Goal: Find specific page/section: Find specific page/section

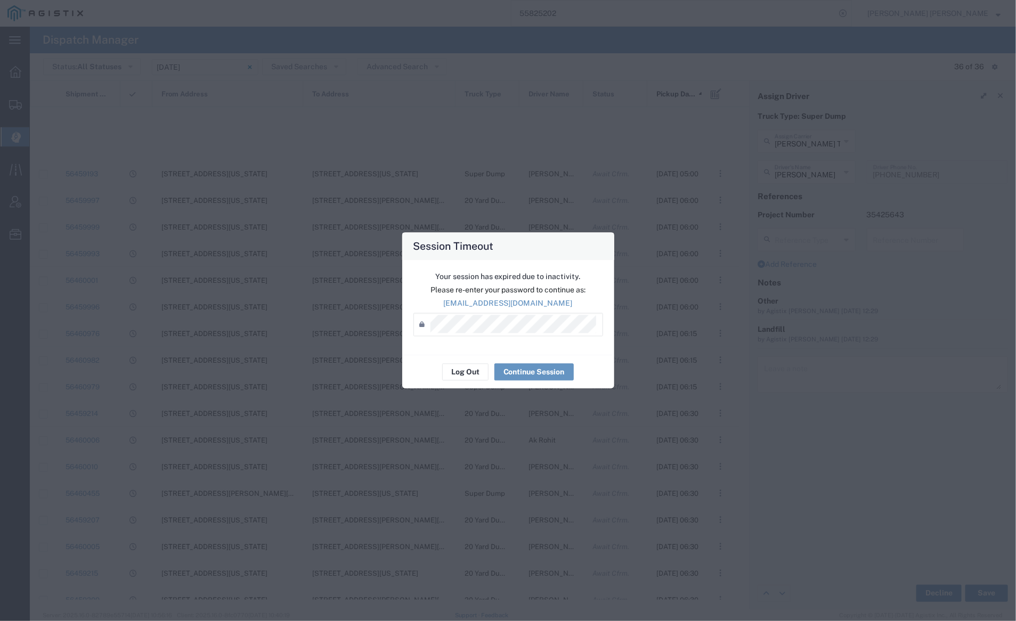
scroll to position [334, 0]
click at [458, 376] on button "Log Out" at bounding box center [465, 372] width 46 height 17
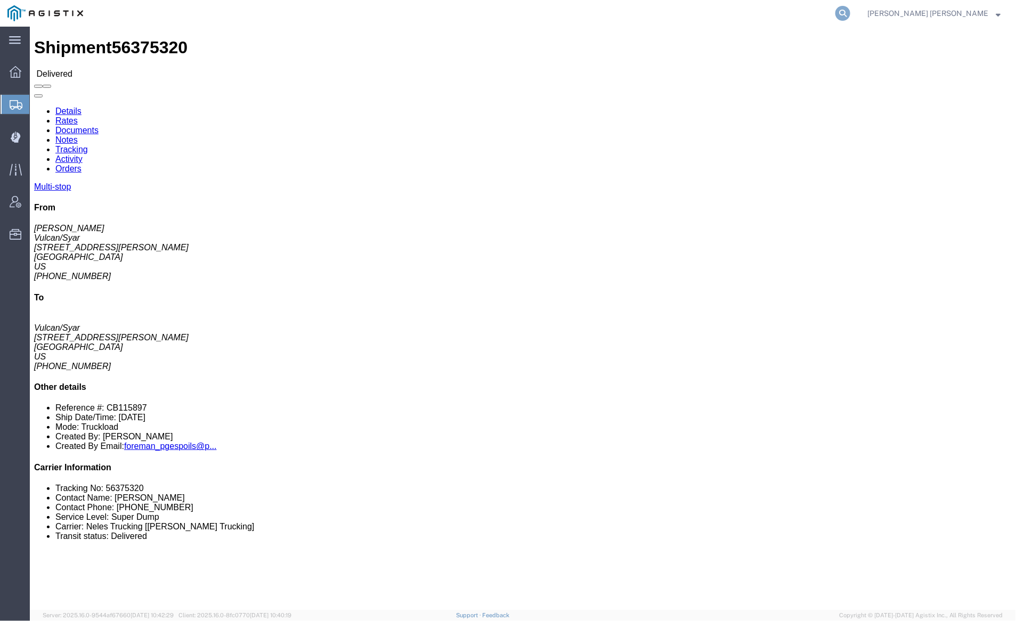
click at [850, 10] on icon at bounding box center [843, 13] width 15 height 15
click at [625, 12] on input "search" at bounding box center [674, 14] width 324 height 26
paste input "56322361"
click at [850, 7] on icon at bounding box center [843, 13] width 15 height 15
click link "Documents"
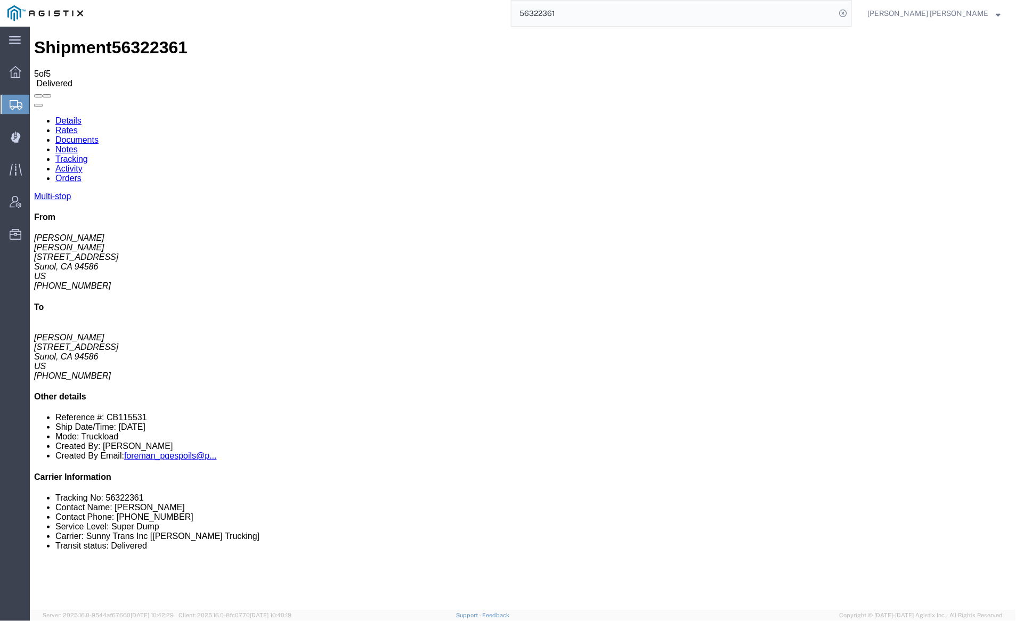
click at [602, 13] on input "56322361" at bounding box center [674, 14] width 324 height 26
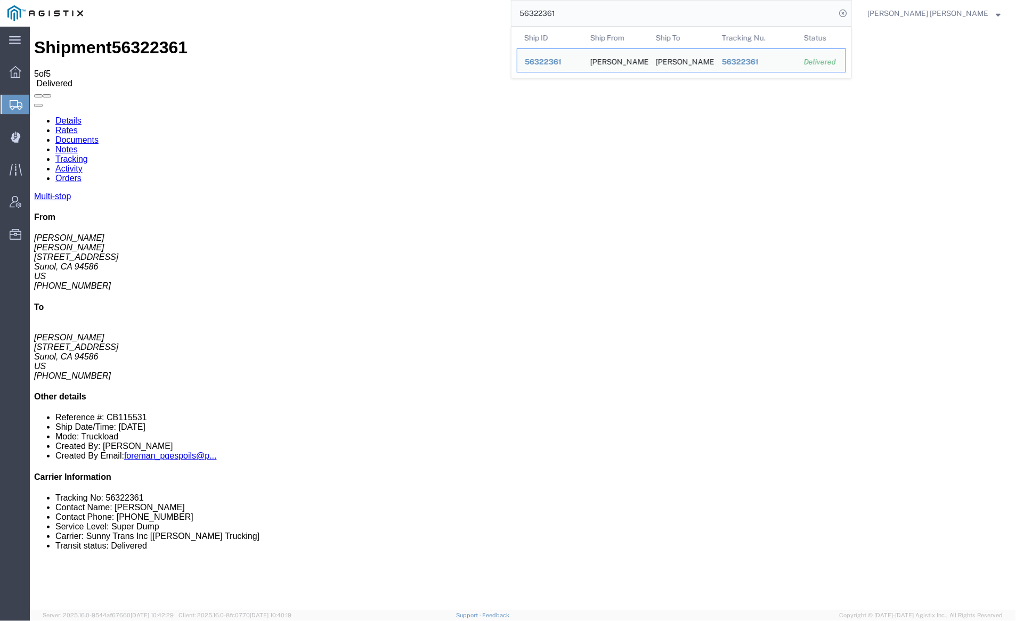
click at [602, 13] on input "56322361" at bounding box center [674, 14] width 324 height 26
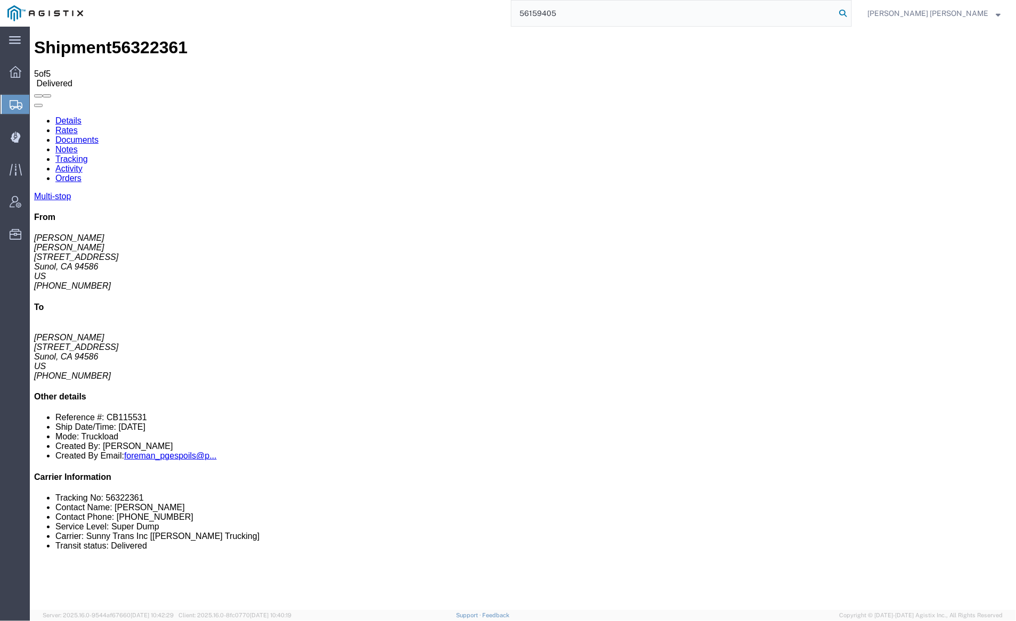
type input "56159405"
click at [850, 10] on icon at bounding box center [843, 13] width 15 height 15
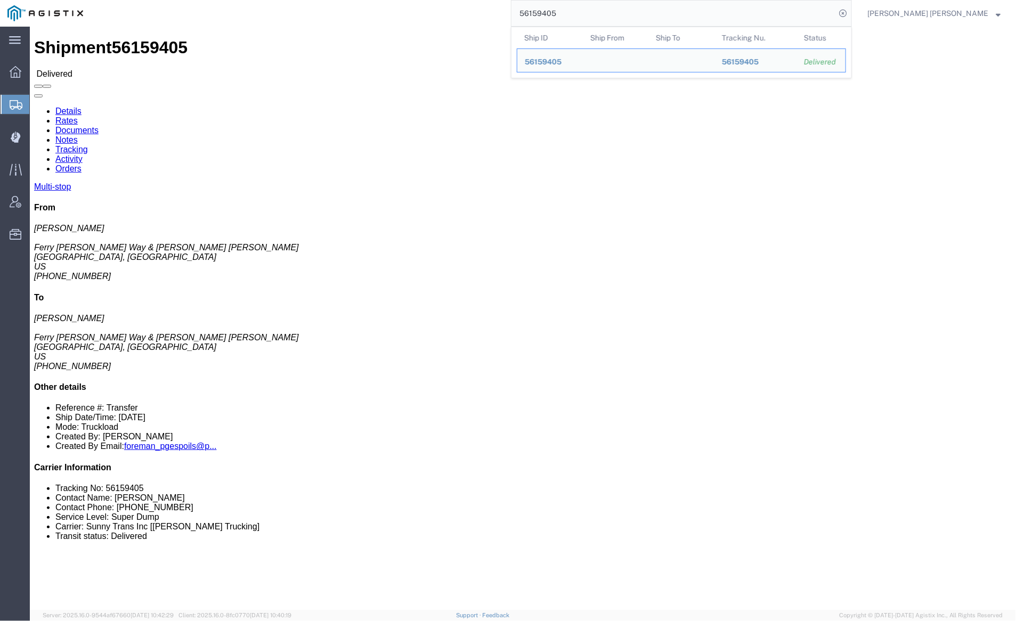
click link "Documents"
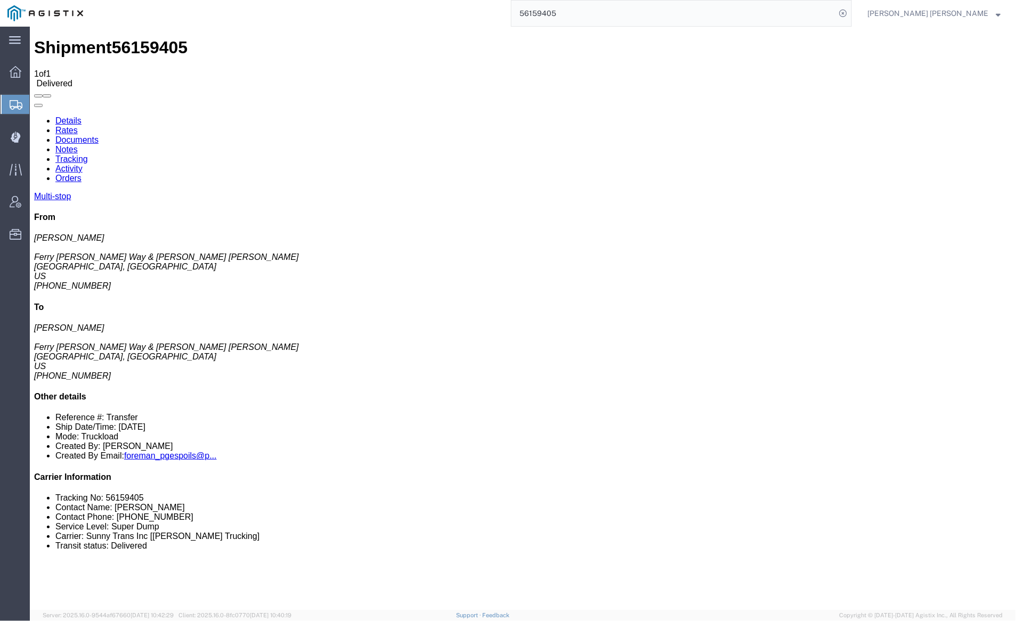
checkbox input "true"
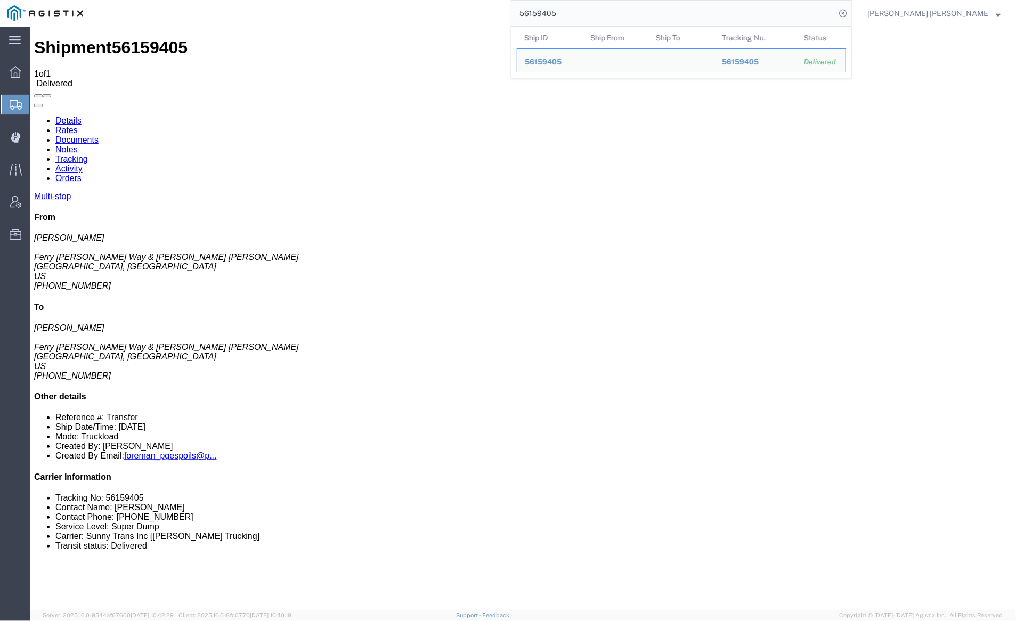
click at [597, 12] on input "56159405" at bounding box center [674, 14] width 324 height 26
paste input "5595184"
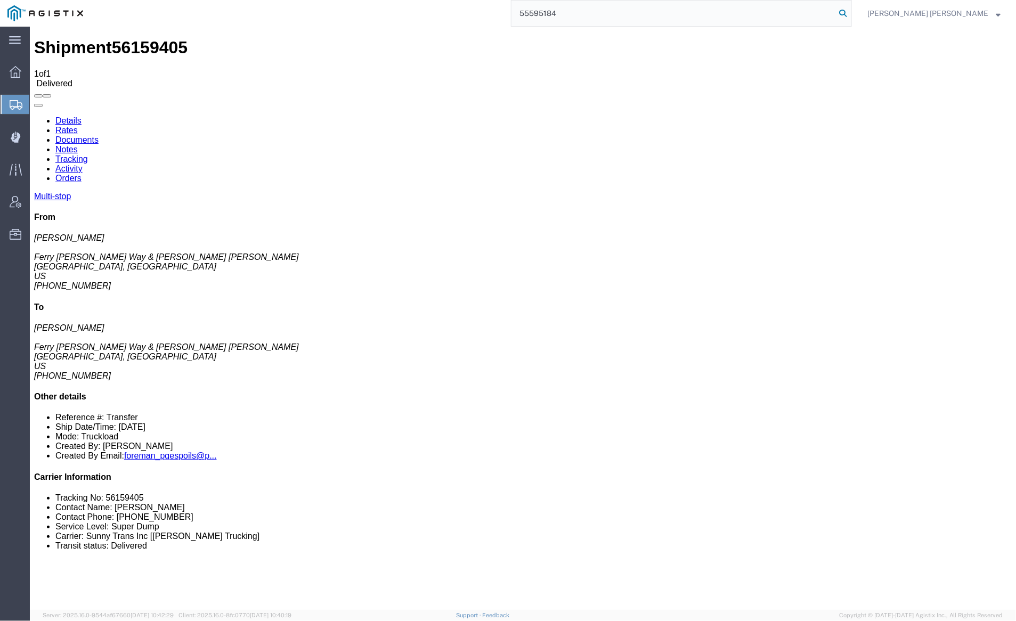
click at [850, 10] on icon at bounding box center [843, 13] width 15 height 15
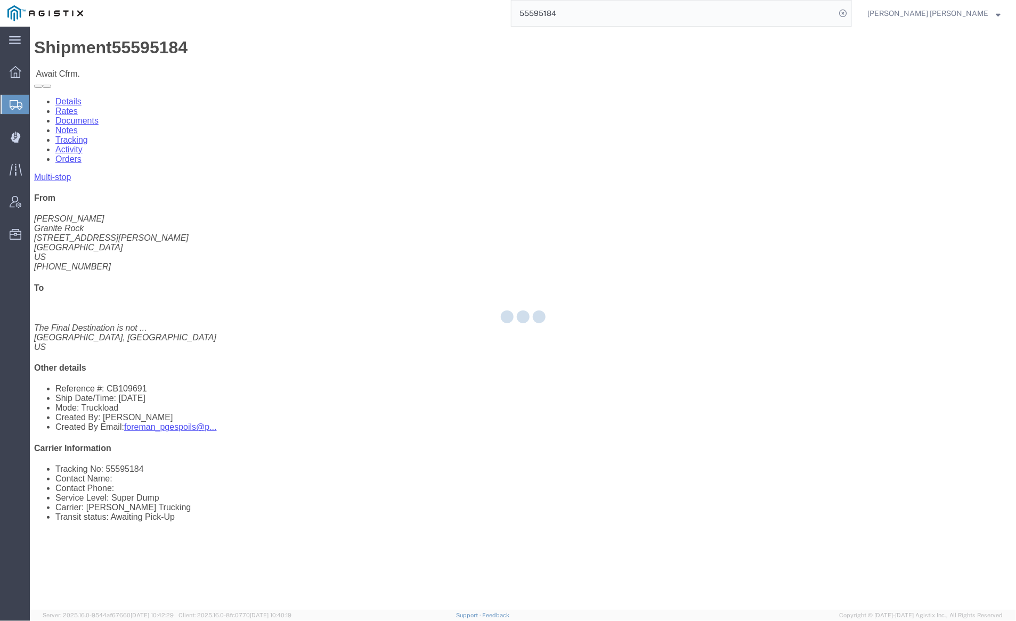
click at [141, 65] on div at bounding box center [523, 319] width 986 height 584
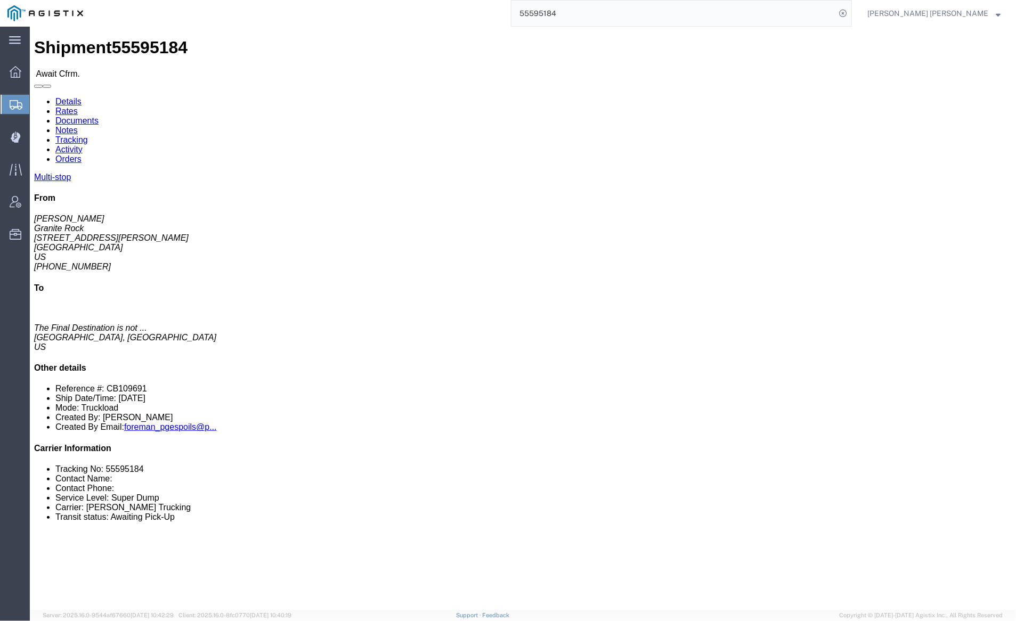
click link "Documents"
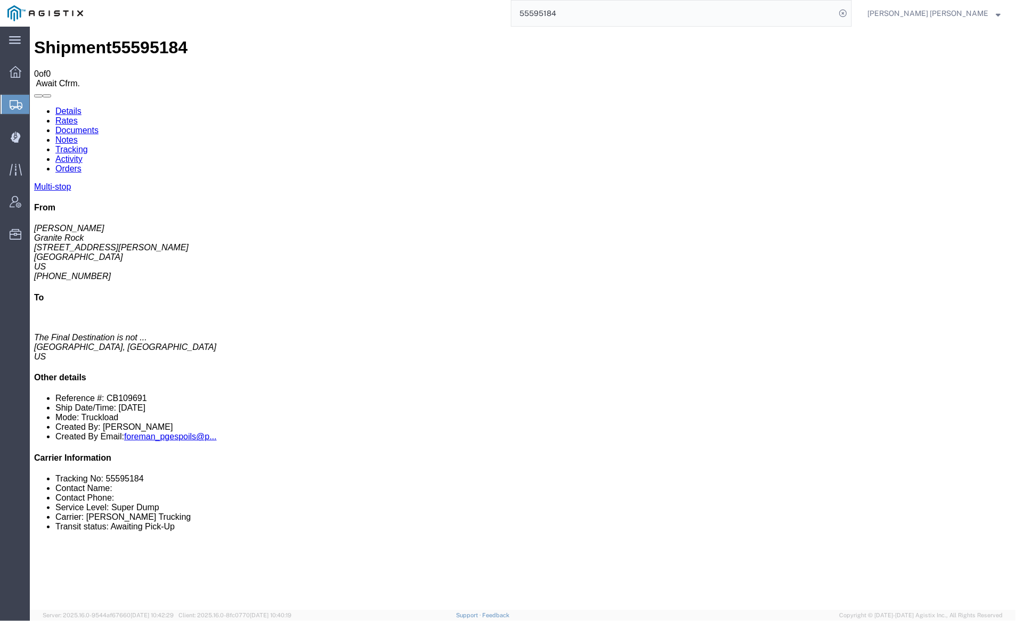
click at [601, 2] on input "55595184" at bounding box center [674, 14] width 324 height 26
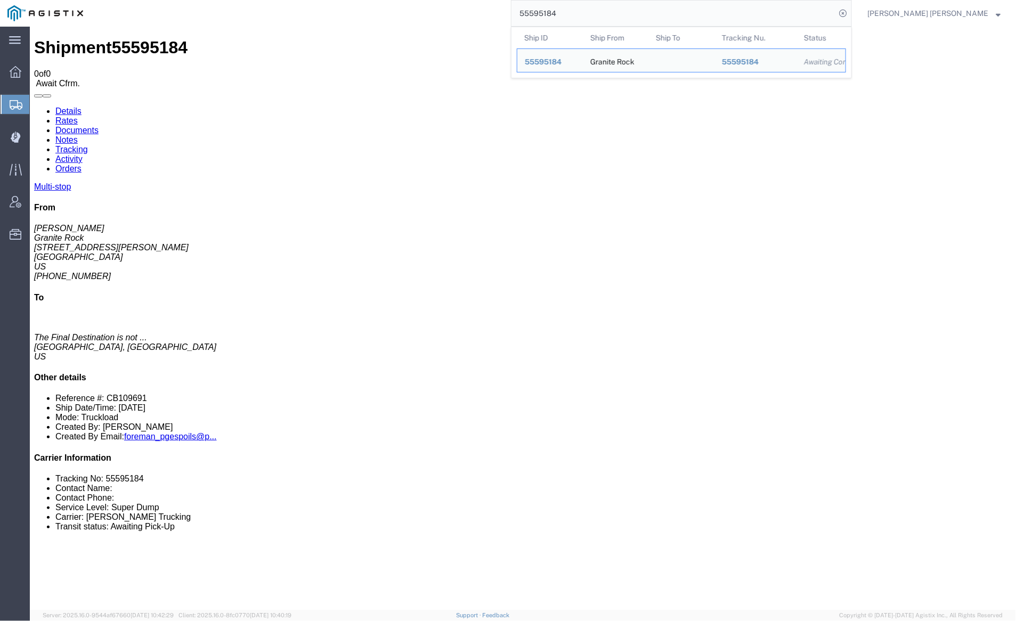
click at [601, 2] on input "55595184" at bounding box center [674, 14] width 324 height 26
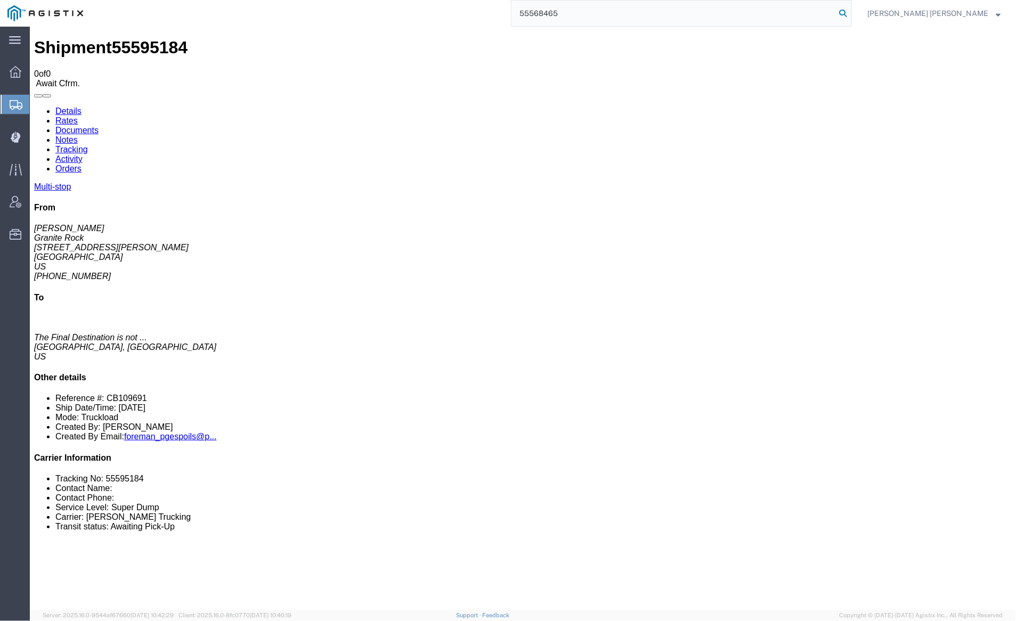
click at [850, 12] on icon at bounding box center [843, 13] width 15 height 15
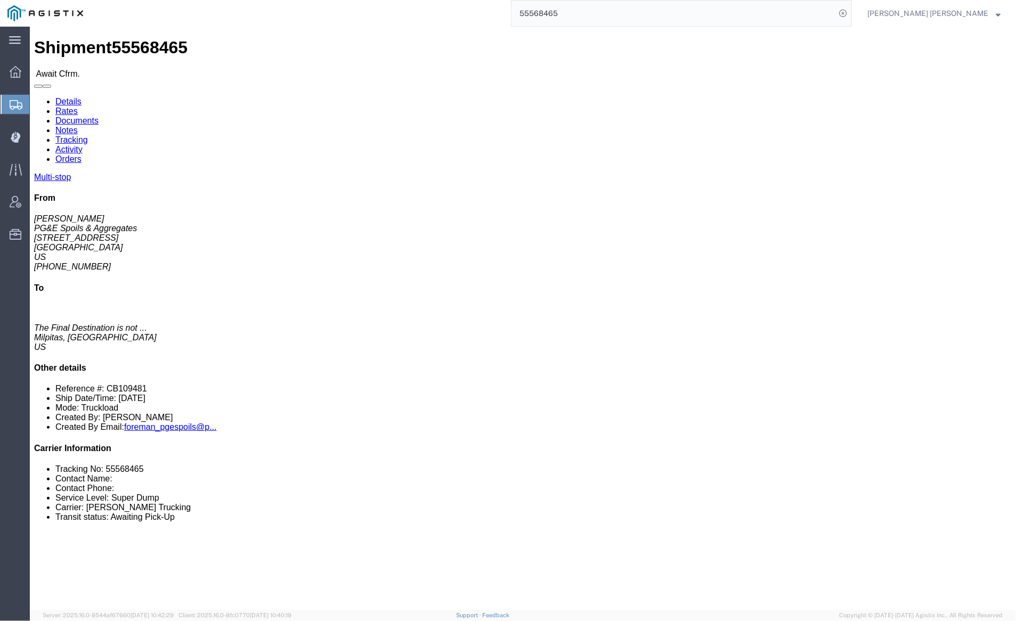
click link "Documents"
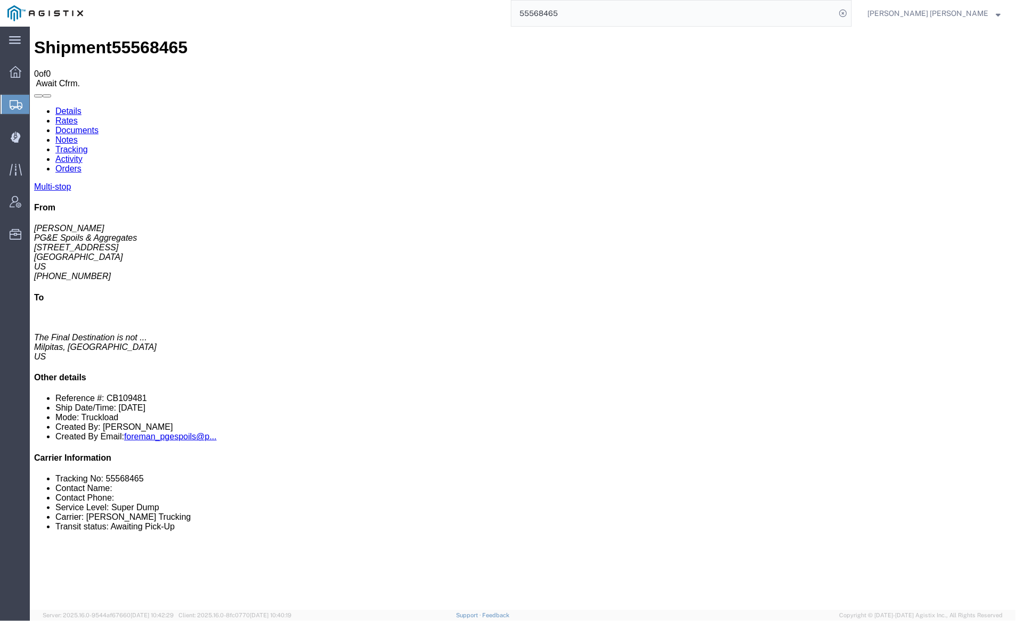
click at [589, 19] on input "55568465" at bounding box center [674, 14] width 324 height 26
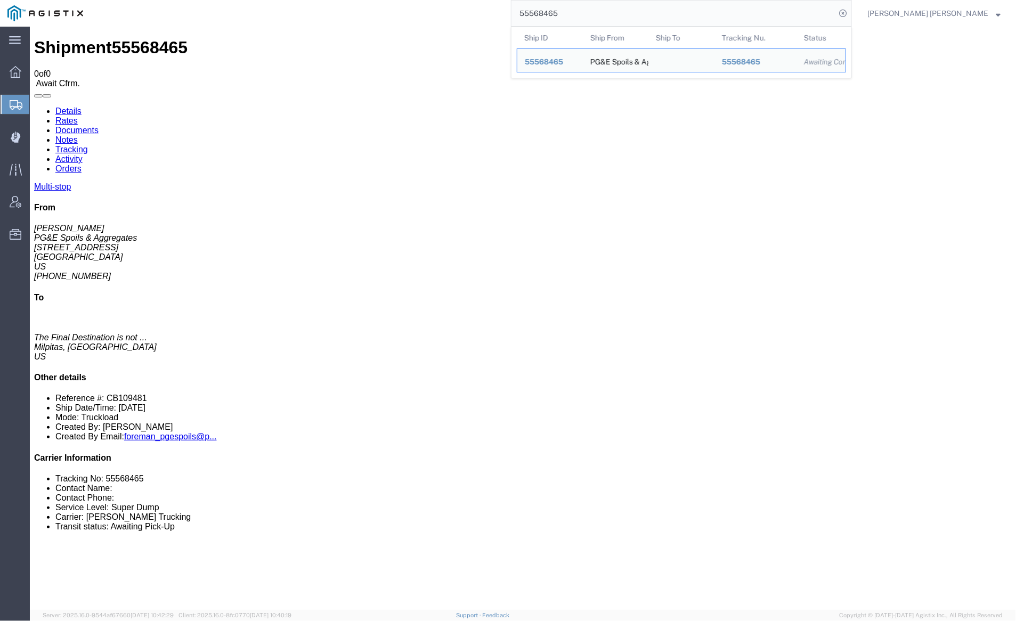
click at [589, 19] on input "55568465" at bounding box center [674, 14] width 324 height 26
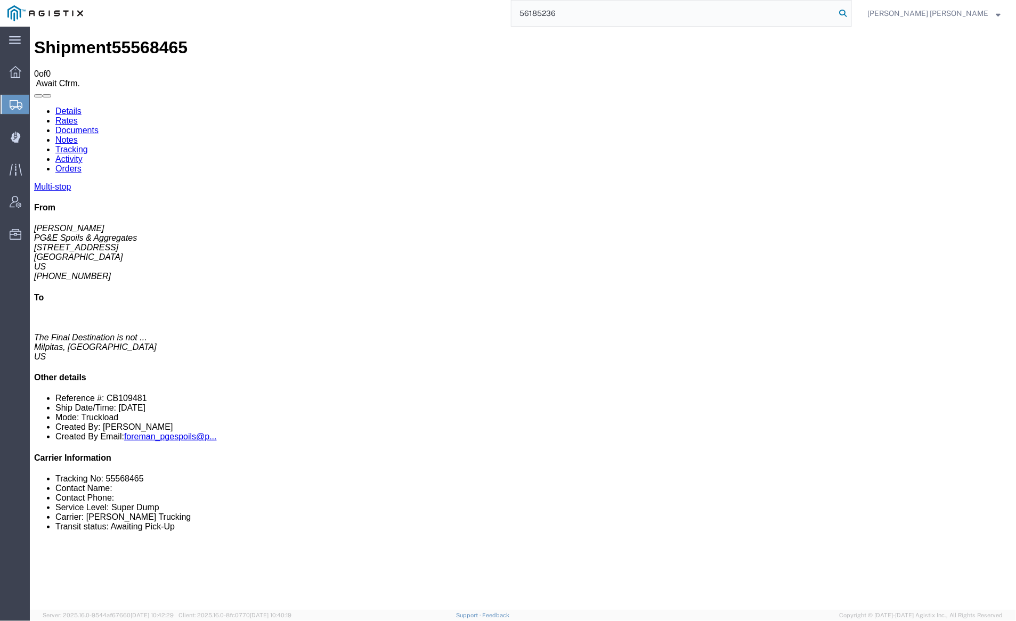
click at [850, 13] on icon at bounding box center [843, 13] width 15 height 15
click at [439, 37] on div "Shipment 55568465 0 of 0 Await Cfrm." at bounding box center [523, 62] width 978 height 50
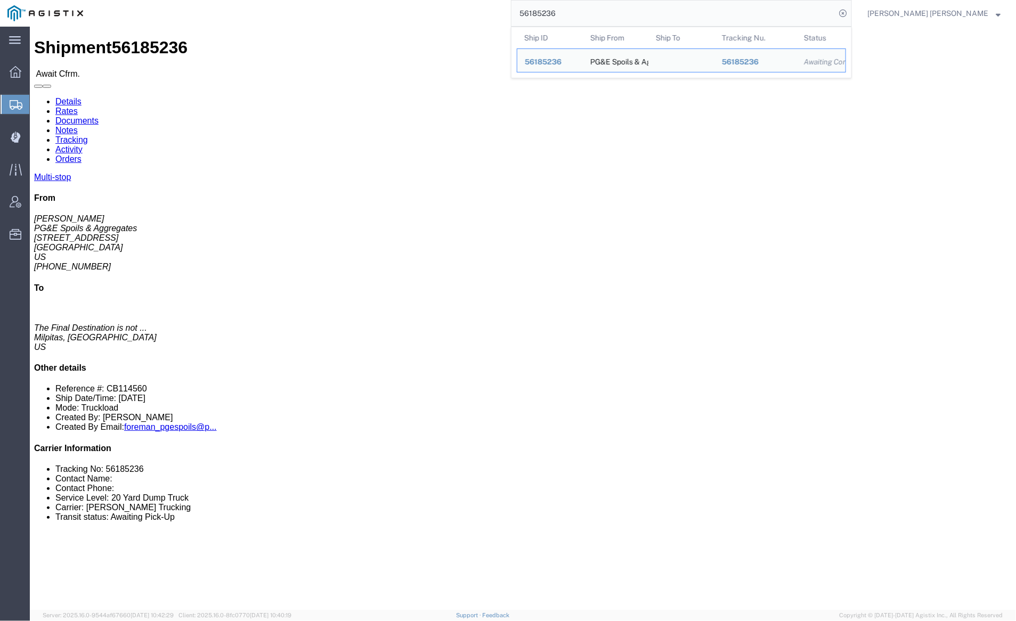
click at [589, 10] on input "56185236" at bounding box center [674, 14] width 324 height 26
paste input "67984"
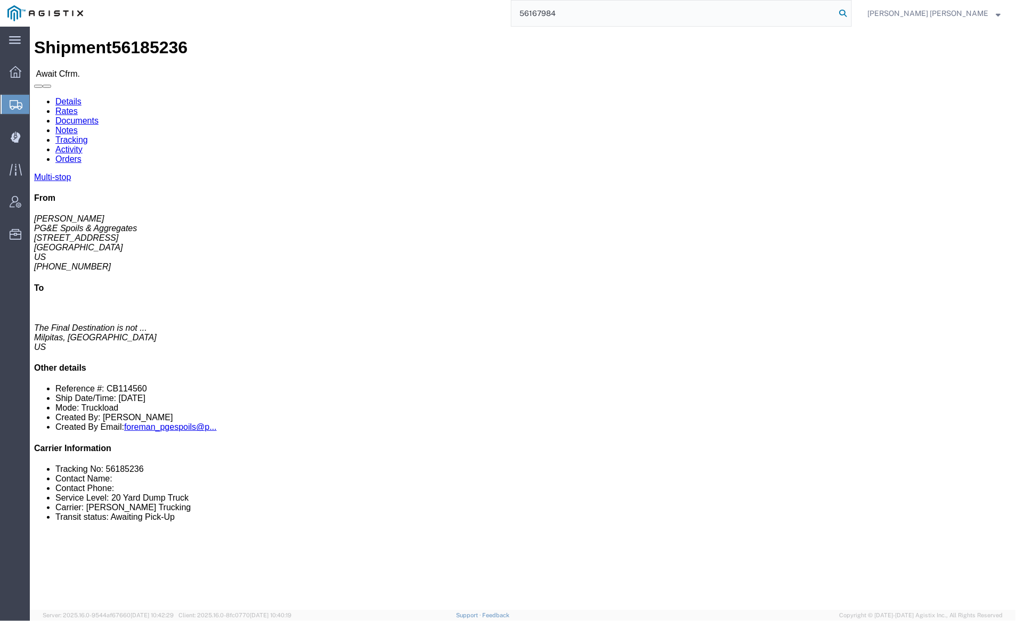
click at [850, 7] on icon at bounding box center [843, 13] width 15 height 15
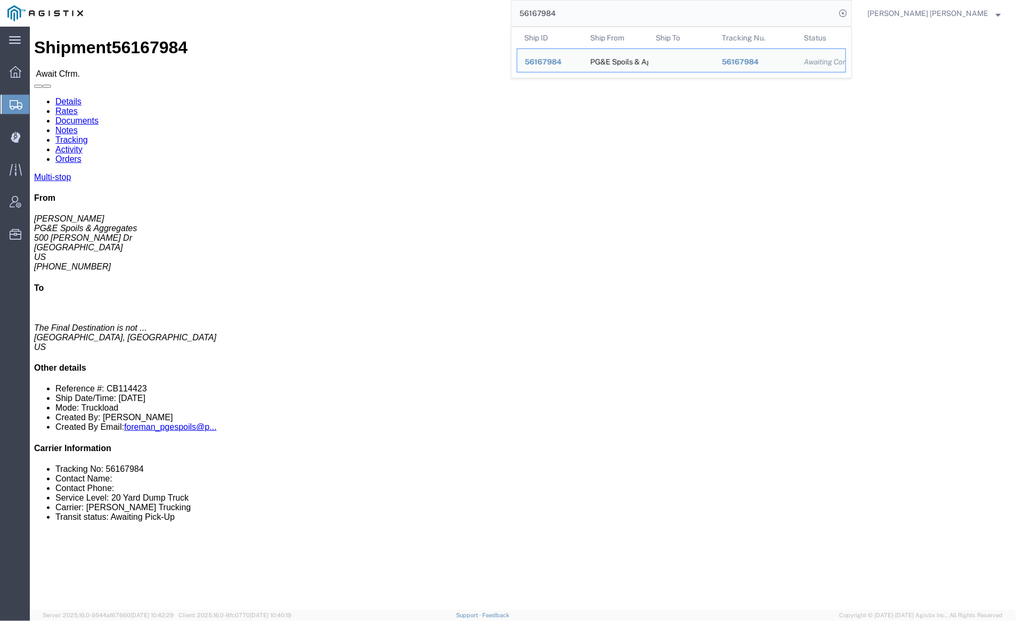
click at [587, 12] on input "56167984" at bounding box center [674, 14] width 324 height 26
paste input "211111"
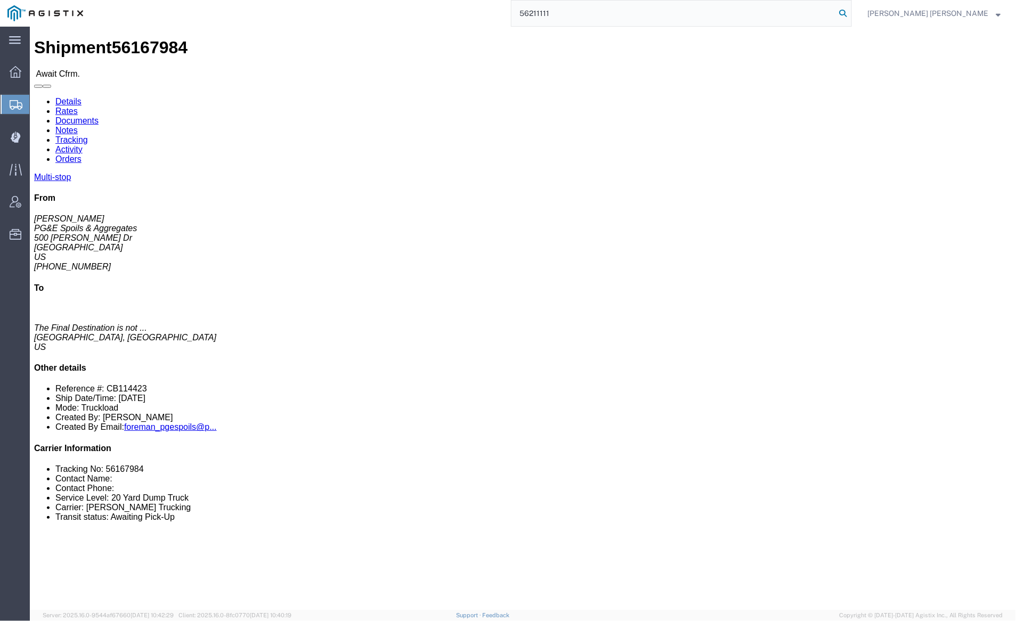
click at [850, 11] on icon at bounding box center [843, 13] width 15 height 15
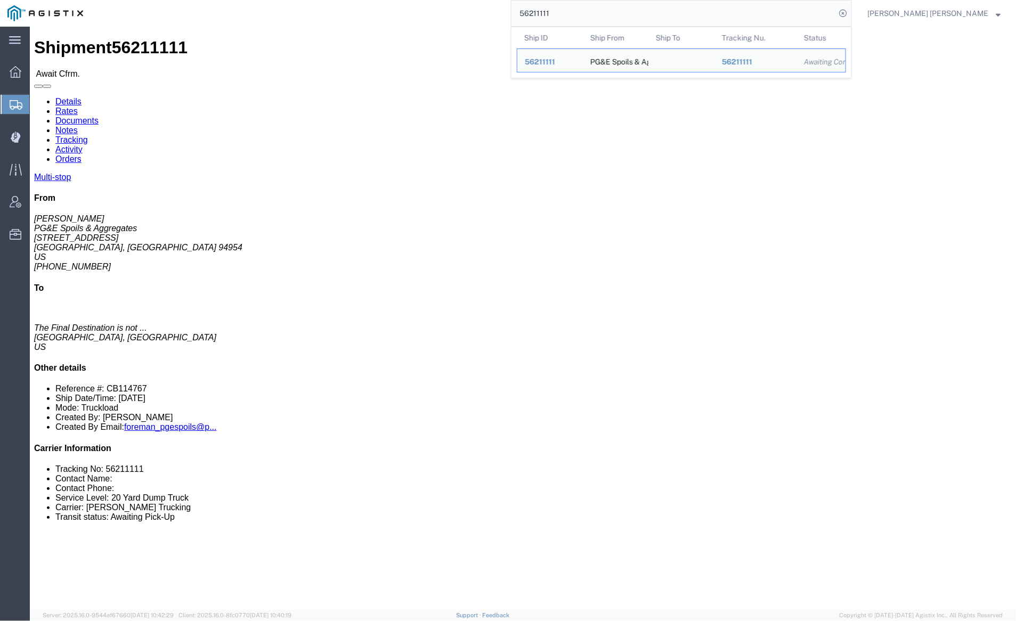
click at [573, 18] on input "56211111" at bounding box center [674, 14] width 324 height 26
paste input "83346"
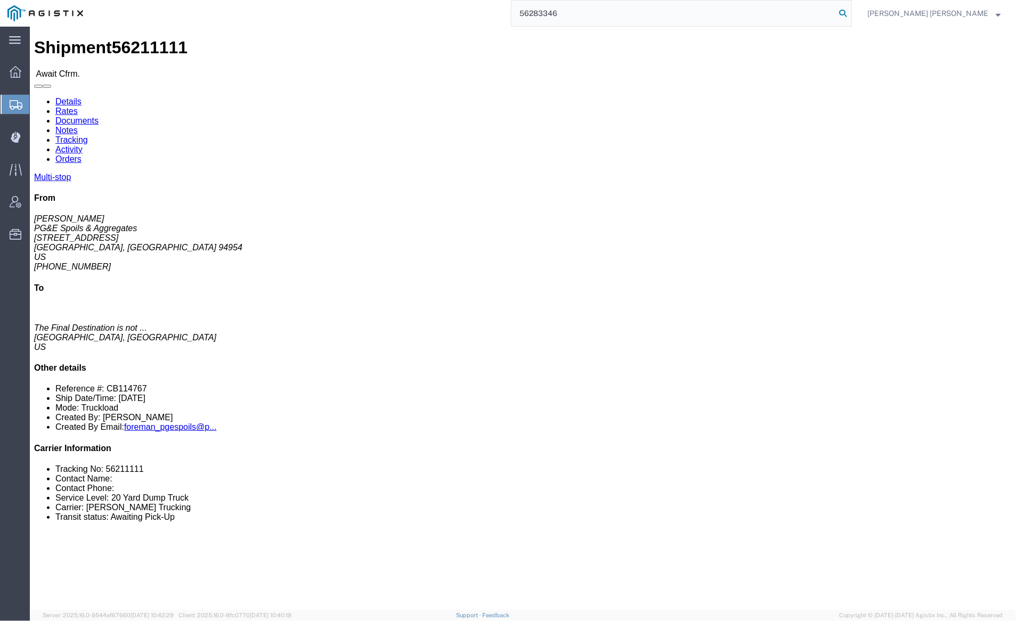
type input "56283346"
click at [850, 9] on icon at bounding box center [843, 13] width 15 height 15
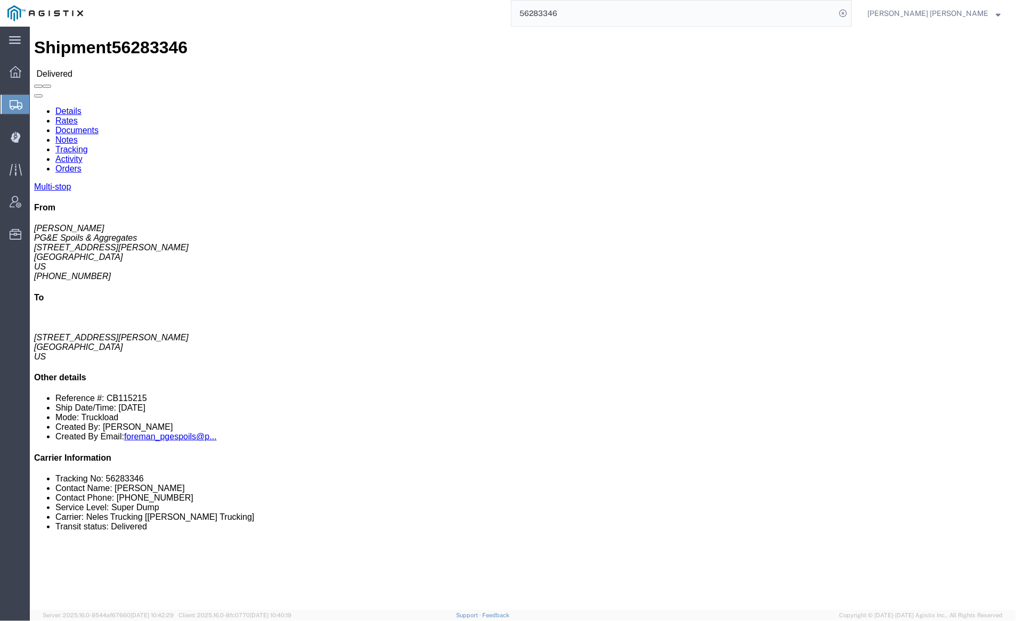
click link "Documents"
